Goal: Transaction & Acquisition: Purchase product/service

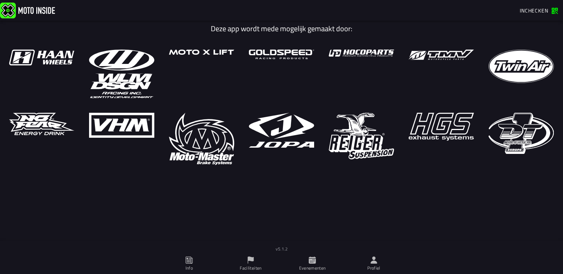
click at [376, 258] on icon at bounding box center [374, 260] width 8 height 8
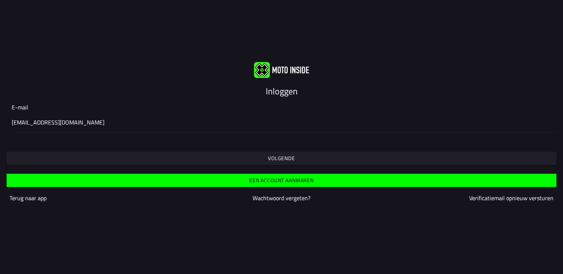
type input "[EMAIL_ADDRESS][DOMAIN_NAME]"
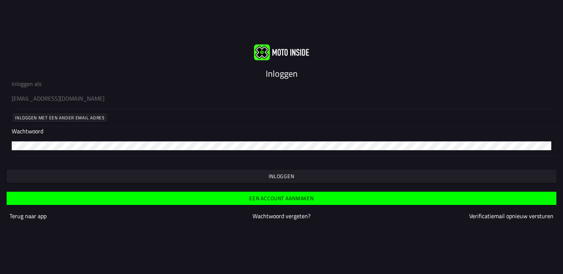
click at [229, 172] on button "Inloggen" at bounding box center [282, 175] width 550 height 13
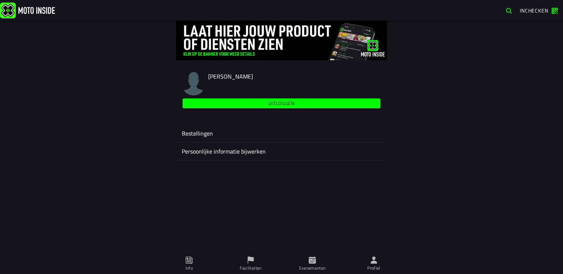
click at [319, 264] on ion-label "Evenementen" at bounding box center [312, 267] width 27 height 7
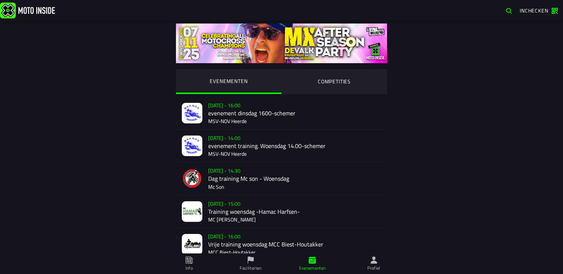
click at [511, 12] on span "button" at bounding box center [509, 10] width 7 height 7
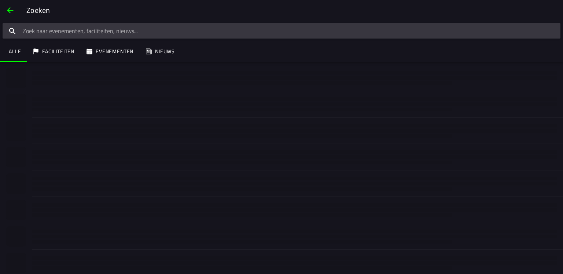
click at [511, 12] on div "Zoeken" at bounding box center [291, 10] width 530 height 11
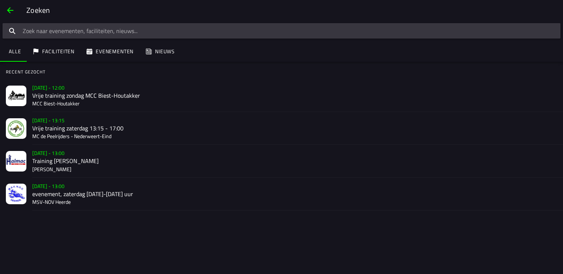
click at [511, 12] on div "Zoeken" at bounding box center [291, 10] width 530 height 11
click at [498, 25] on input "search text" at bounding box center [282, 30] width 558 height 15
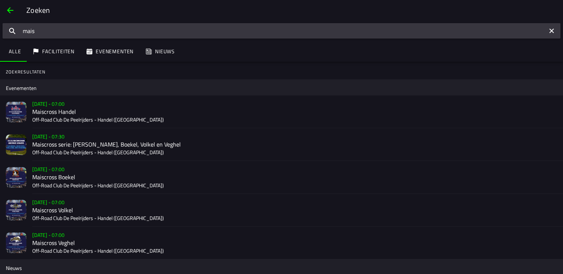
type input "mais"
click at [19, 146] on img at bounding box center [16, 144] width 21 height 21
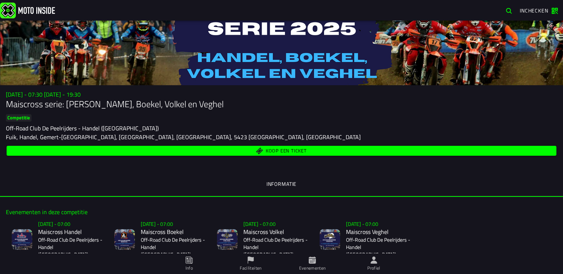
scroll to position [15, 0]
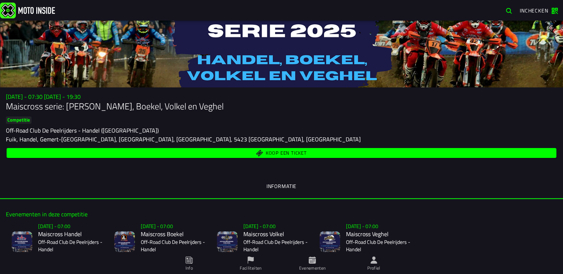
click at [310, 151] on span "Koop een ticket" at bounding box center [282, 152] width 542 height 7
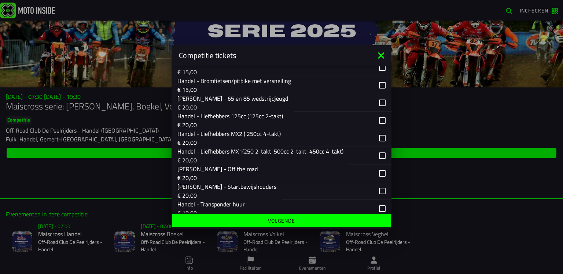
scroll to position [162, 0]
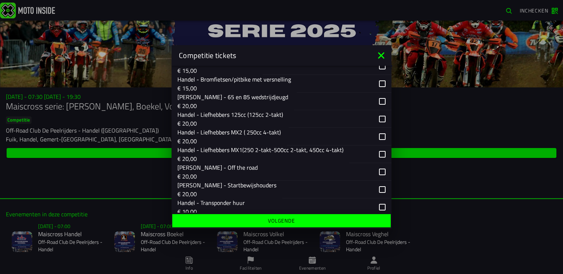
click at [383, 141] on div "button" at bounding box center [339, 137] width 105 height 18
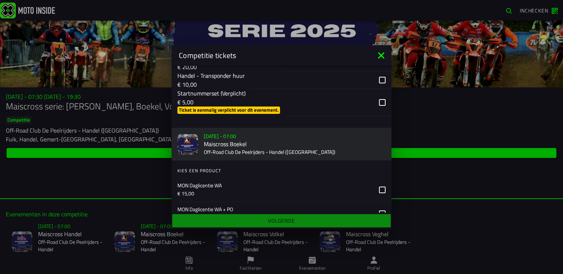
scroll to position [282, 0]
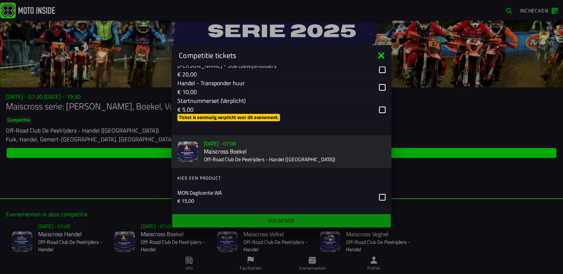
click at [382, 118] on div "button" at bounding box center [340, 109] width 104 height 27
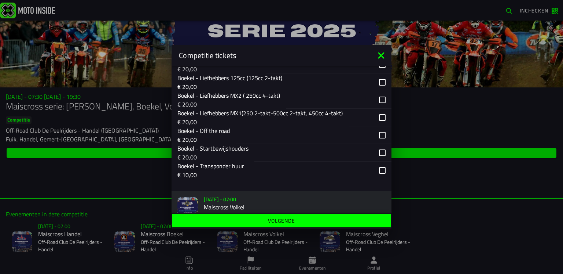
scroll to position [535, 0]
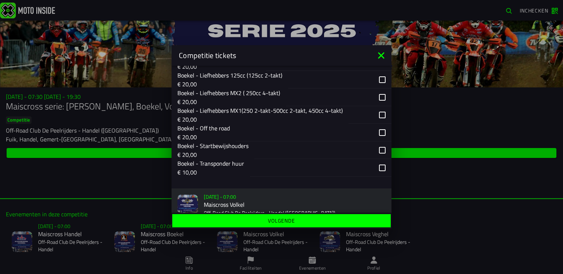
click at [386, 106] on div "button" at bounding box center [339, 97] width 106 height 18
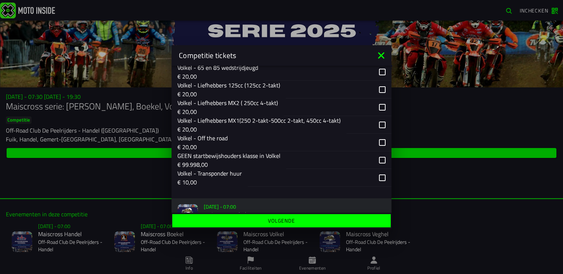
scroll to position [835, 0]
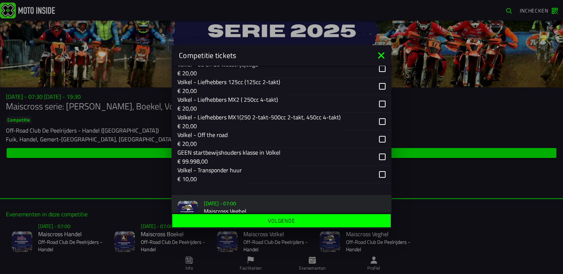
click at [382, 113] on div "button" at bounding box center [338, 104] width 108 height 18
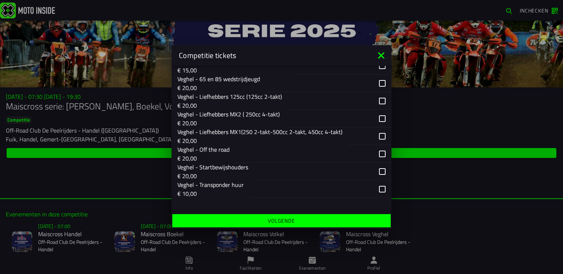
scroll to position [1140, 0]
click at [384, 127] on div "button" at bounding box center [339, 119] width 106 height 18
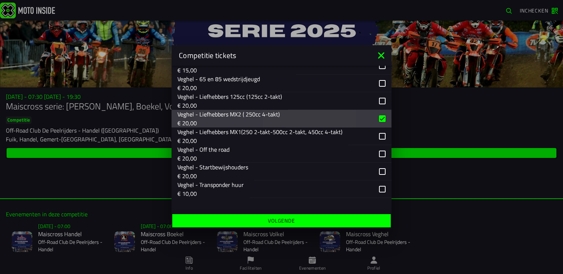
scroll to position [1151, 0]
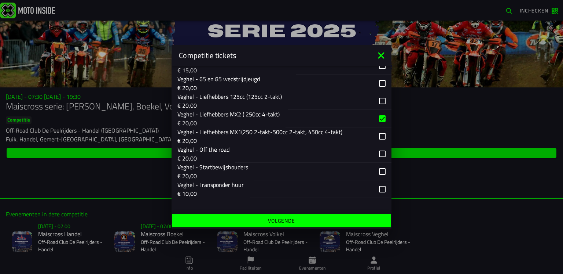
click at [306, 224] on button "Volgende" at bounding box center [281, 220] width 219 height 13
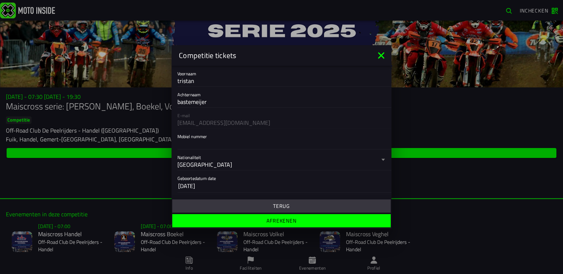
scroll to position [85, 0]
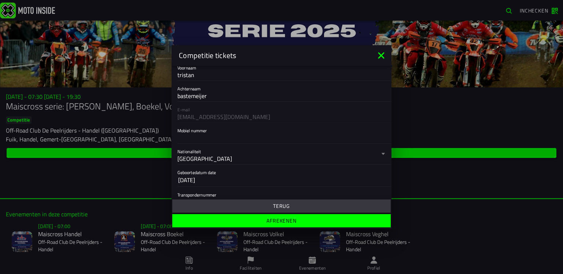
click at [278, 138] on input "Mobiel nummer" at bounding box center [282, 137] width 208 height 9
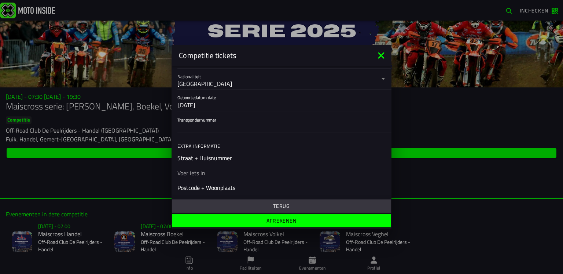
scroll to position [162, 0]
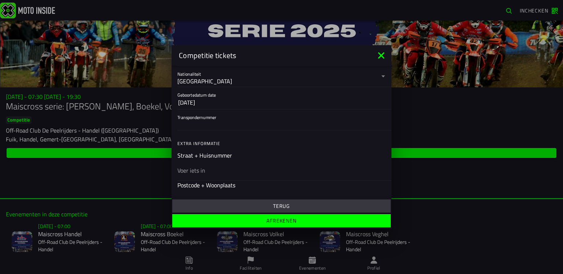
type input "0640395177"
click at [189, 127] on input "Transpondernummer" at bounding box center [282, 124] width 208 height 9
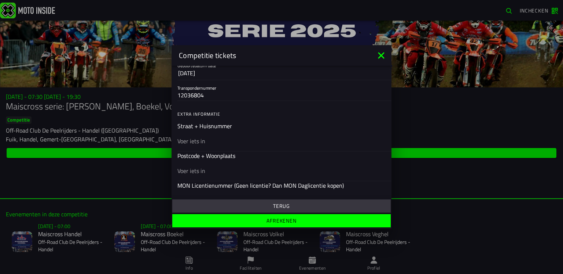
scroll to position [194, 0]
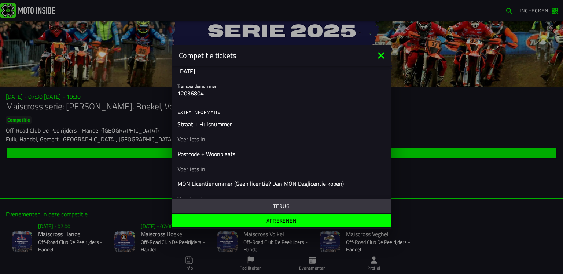
type input "12036804"
click at [207, 139] on input "text" at bounding box center [282, 139] width 208 height 9
type input "lingedijk 48A"
click at [204, 167] on input "text" at bounding box center [282, 168] width 208 height 9
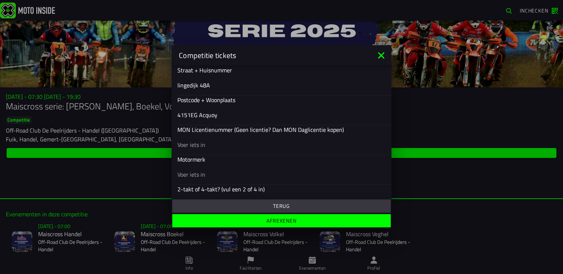
scroll to position [253, 0]
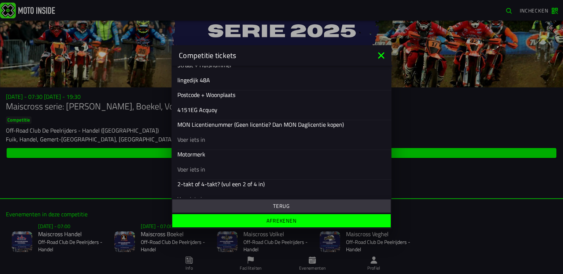
type input "4151EG Acquoy"
click at [194, 142] on input "text" at bounding box center [282, 139] width 208 height 9
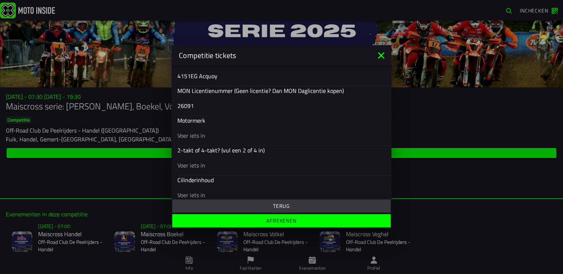
scroll to position [288, 0]
type input "26091"
click at [216, 135] on input "text" at bounding box center [282, 134] width 208 height 9
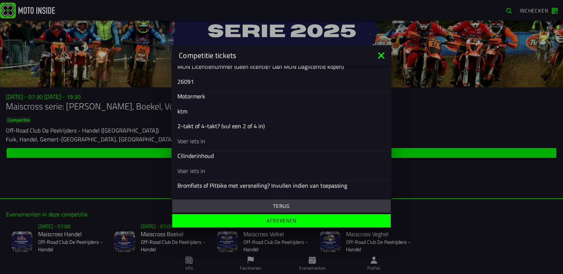
scroll to position [312, 0]
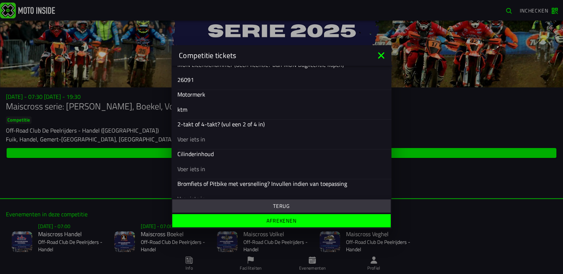
type input "ktm"
click at [219, 140] on input "text" at bounding box center [282, 139] width 208 height 9
type input "4takt"
click at [209, 172] on input "text" at bounding box center [282, 168] width 208 height 9
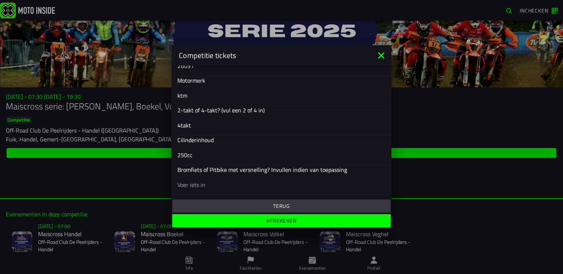
type input "250cc"
click at [0, 0] on slot "Afrekenen" at bounding box center [0, 0] width 0 height 0
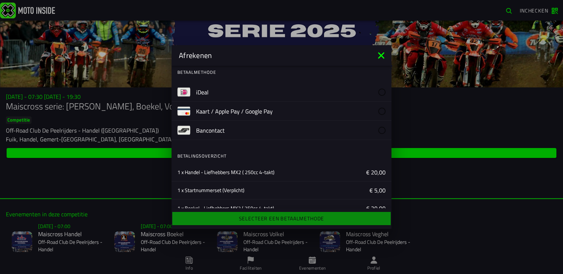
scroll to position [0, 0]
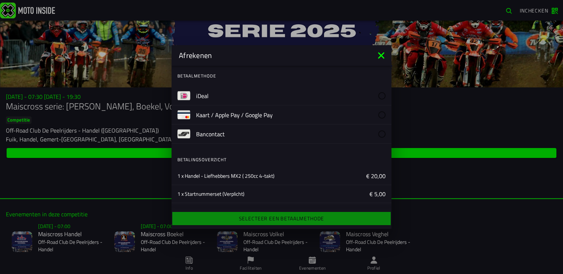
click at [227, 99] on label "iDeal" at bounding box center [291, 95] width 190 height 19
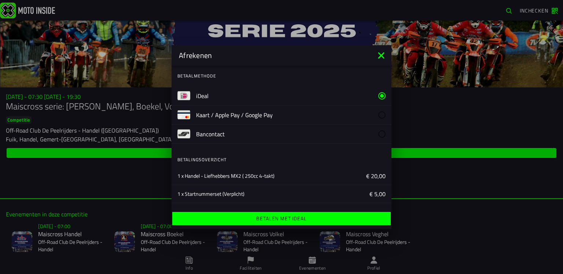
click at [253, 220] on span "Betalen met iDeal" at bounding box center [281, 218] width 207 height 5
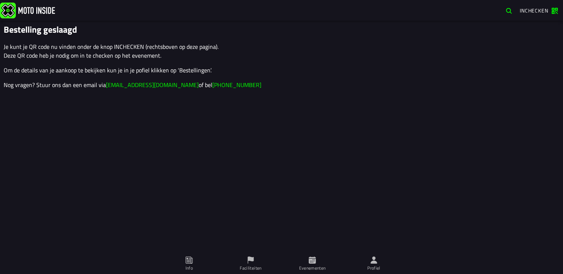
click at [376, 266] on ion-label "Profiel" at bounding box center [374, 267] width 13 height 7
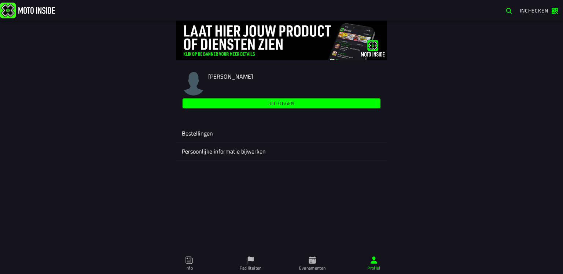
click at [511, 11] on span "button" at bounding box center [509, 10] width 7 height 7
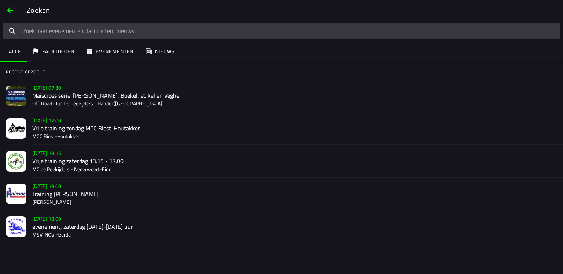
click at [99, 106] on p "Off-Road Club De Peelrijders - Handel ([GEOGRAPHIC_DATA])" at bounding box center [294, 103] width 525 height 7
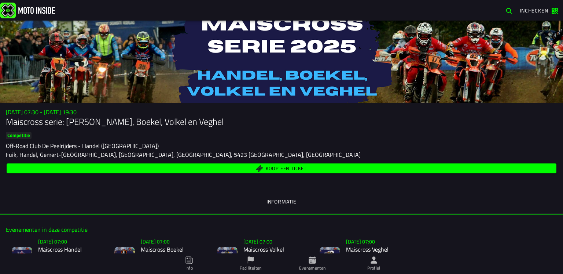
click at [373, 271] on ion-label "Profiel" at bounding box center [374, 267] width 13 height 7
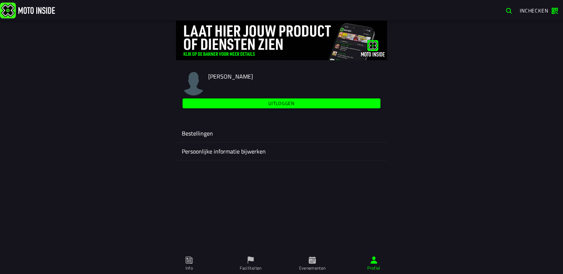
click at [200, 136] on ion-label "Bestellingen" at bounding box center [282, 133] width 200 height 9
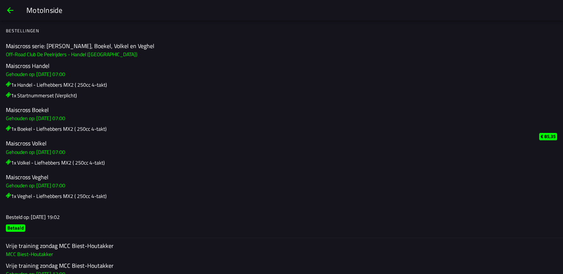
click at [59, 48] on h2 "Maiscross serie: [PERSON_NAME], Boekel, Volkel en Veghel" at bounding box center [270, 46] width 528 height 7
